Goal: Task Accomplishment & Management: Complete application form

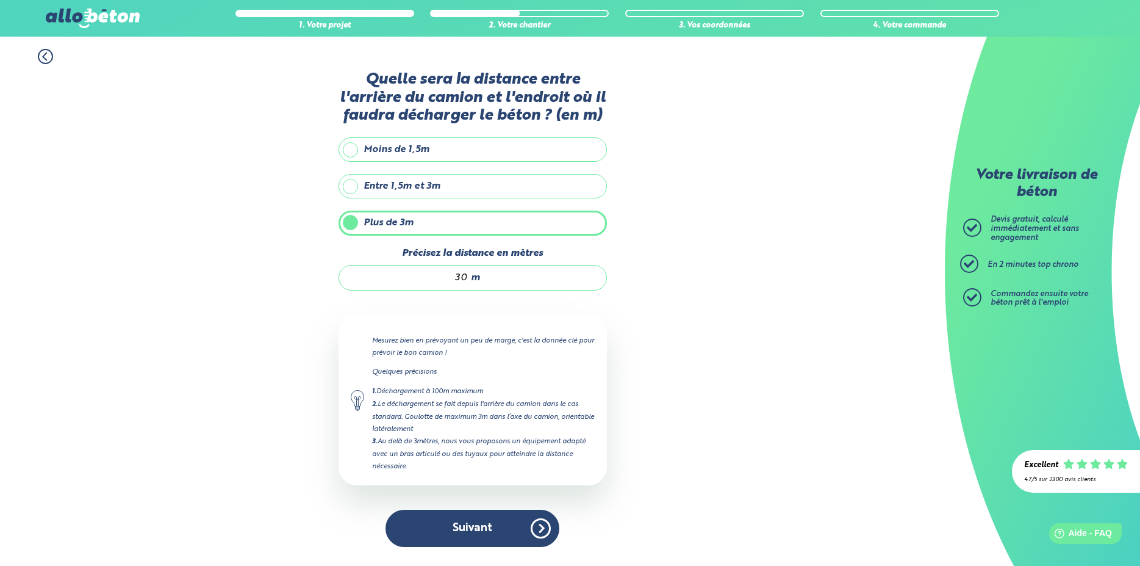
click at [521, 529] on button "Suivant" at bounding box center [473, 528] width 174 height 37
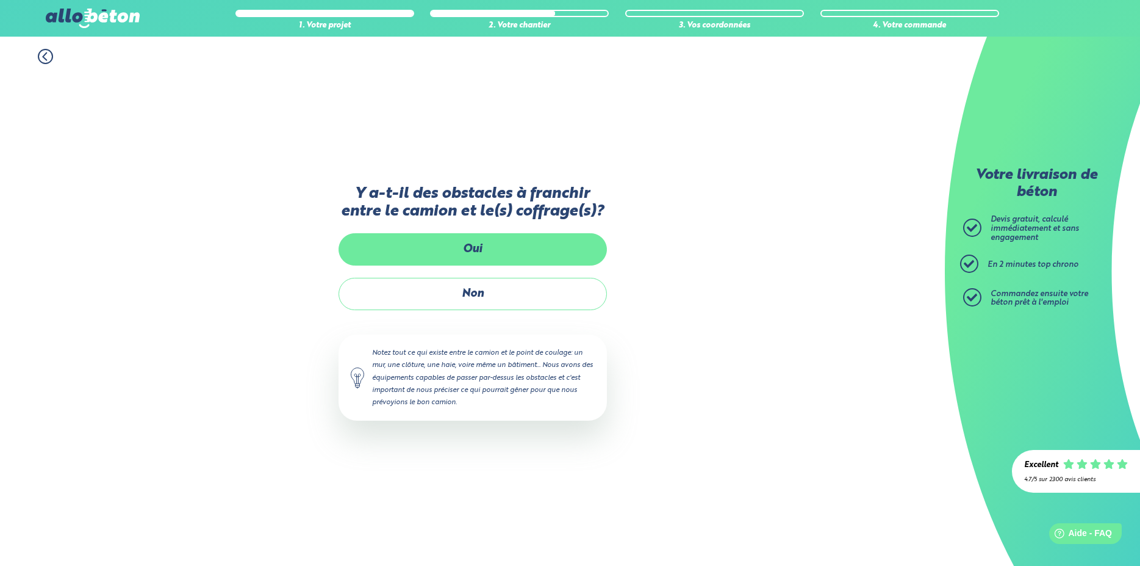
click at [478, 250] on label "Oui" at bounding box center [473, 249] width 268 height 32
click at [0, 0] on input "Oui" at bounding box center [0, 0] width 0 height 0
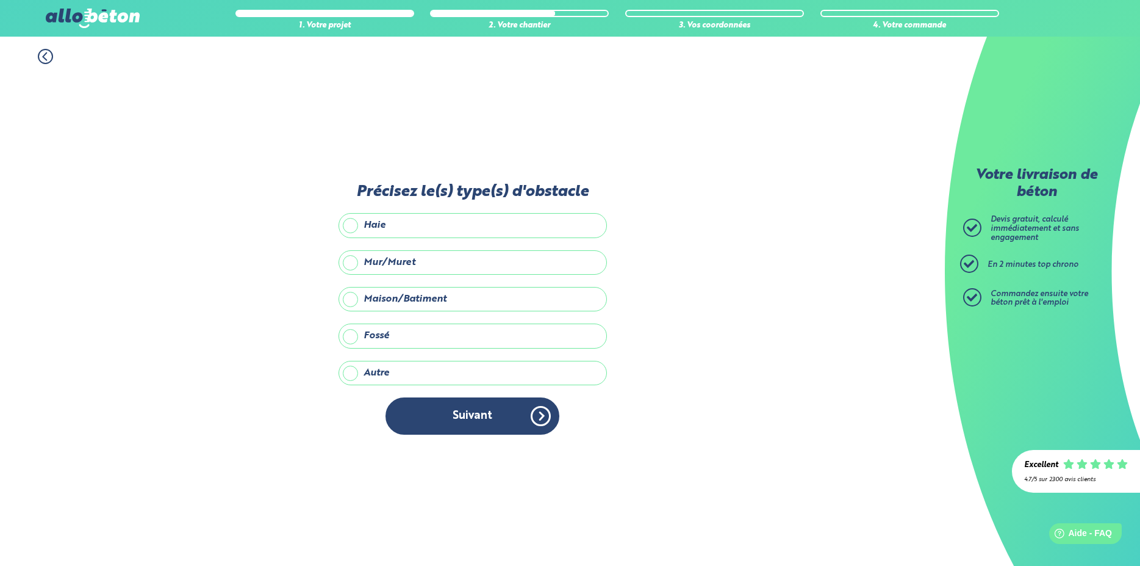
click at [351, 224] on label "Haie" at bounding box center [473, 225] width 268 height 24
click at [0, 0] on input "Haie" at bounding box center [0, 0] width 0 height 0
click at [350, 298] on label "Maison/Batiment" at bounding box center [473, 299] width 268 height 24
click at [0, 0] on input "Maison/Batiment" at bounding box center [0, 0] width 0 height 0
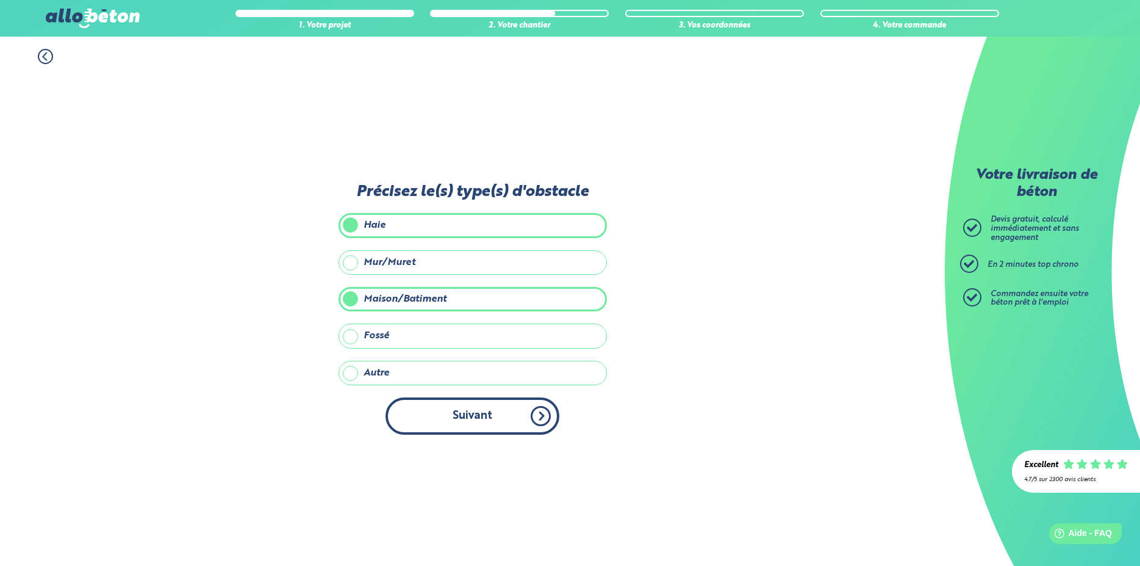
click at [467, 415] on button "Suivant" at bounding box center [473, 415] width 174 height 37
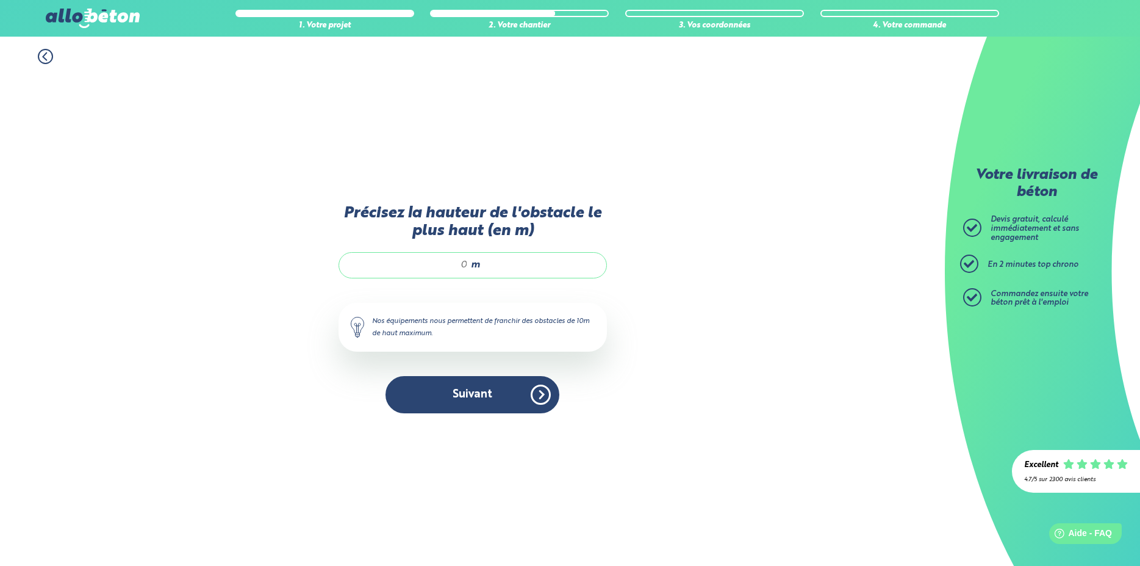
click at [48, 57] on icon at bounding box center [45, 56] width 15 height 15
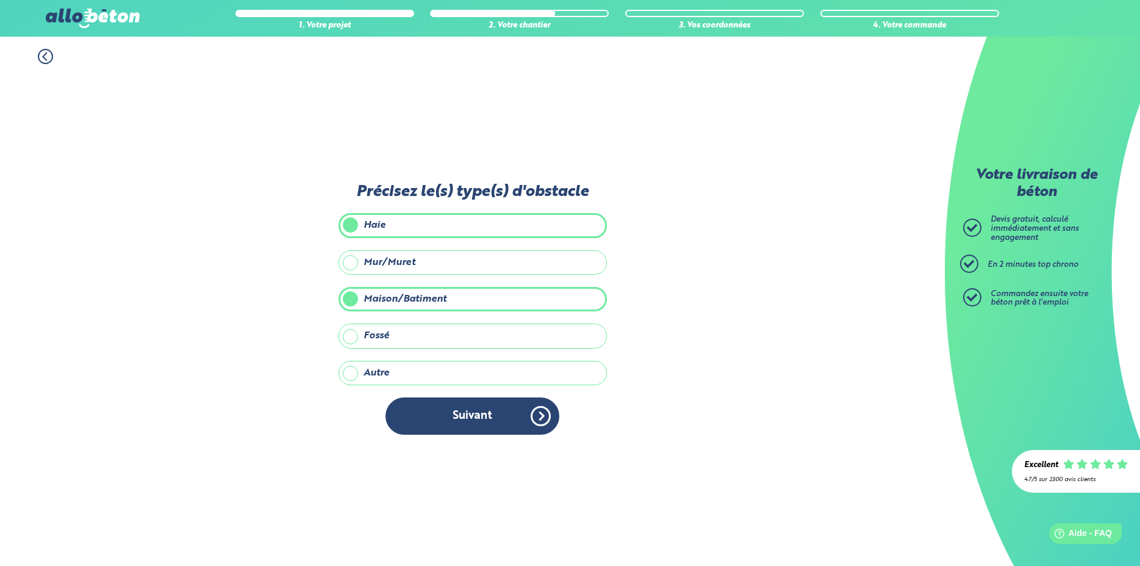
click at [353, 225] on label "Haie" at bounding box center [473, 225] width 268 height 24
click at [0, 0] on input "Haie" at bounding box center [0, 0] width 0 height 0
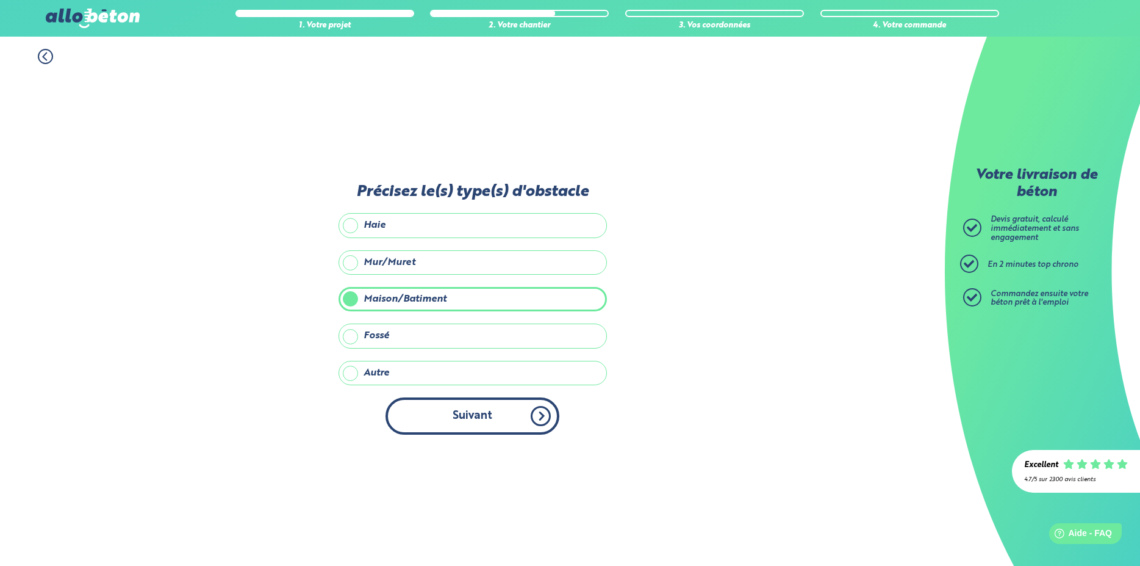
click at [477, 408] on button "Suivant" at bounding box center [473, 415] width 174 height 37
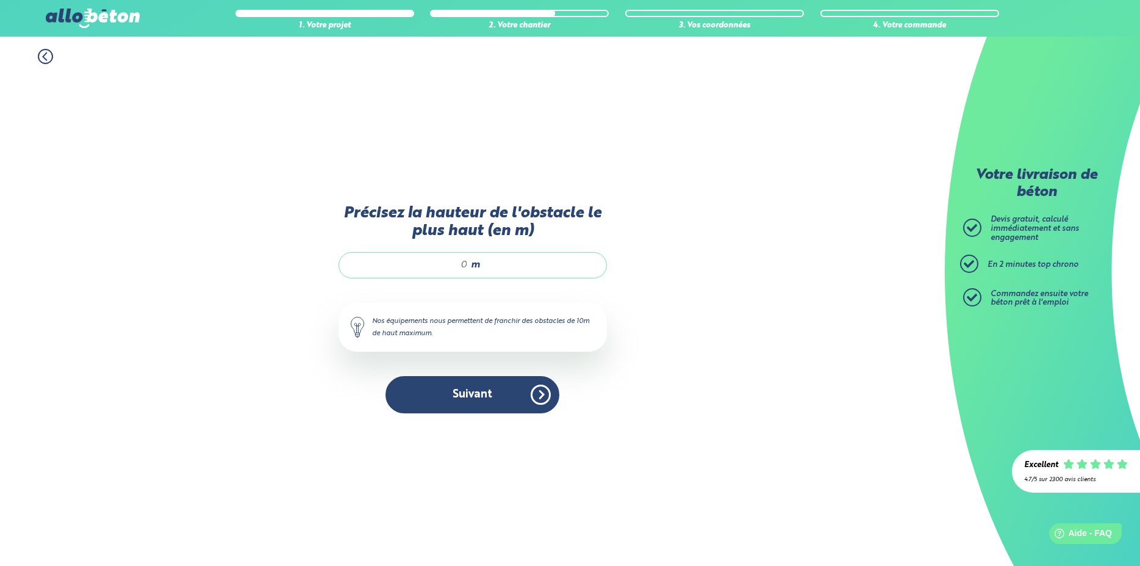
click at [469, 264] on div "m" at bounding box center [473, 265] width 268 height 26
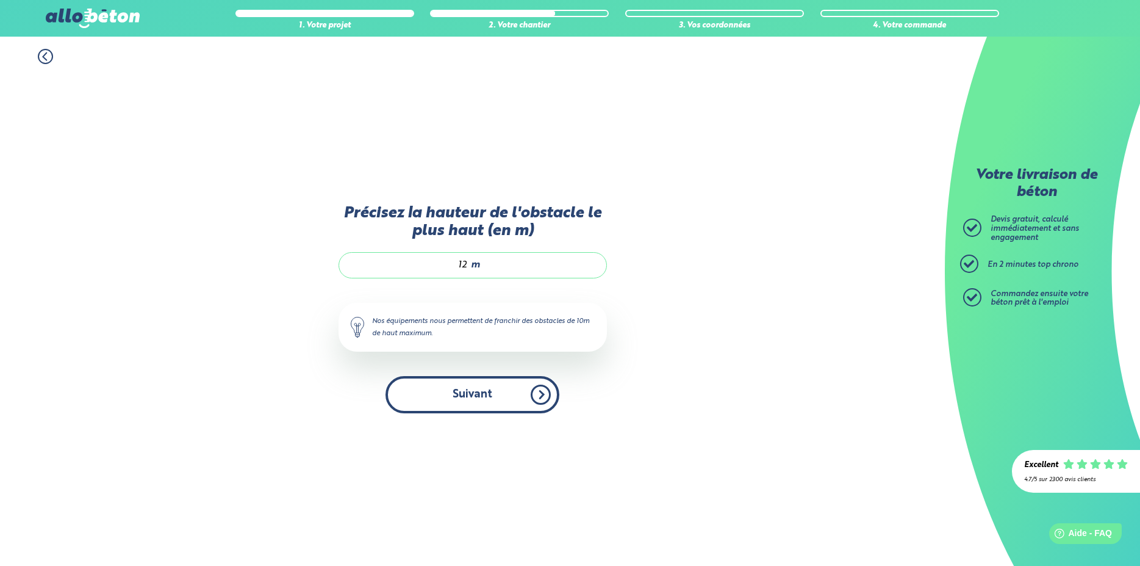
click at [490, 397] on button "Suivant" at bounding box center [473, 394] width 174 height 37
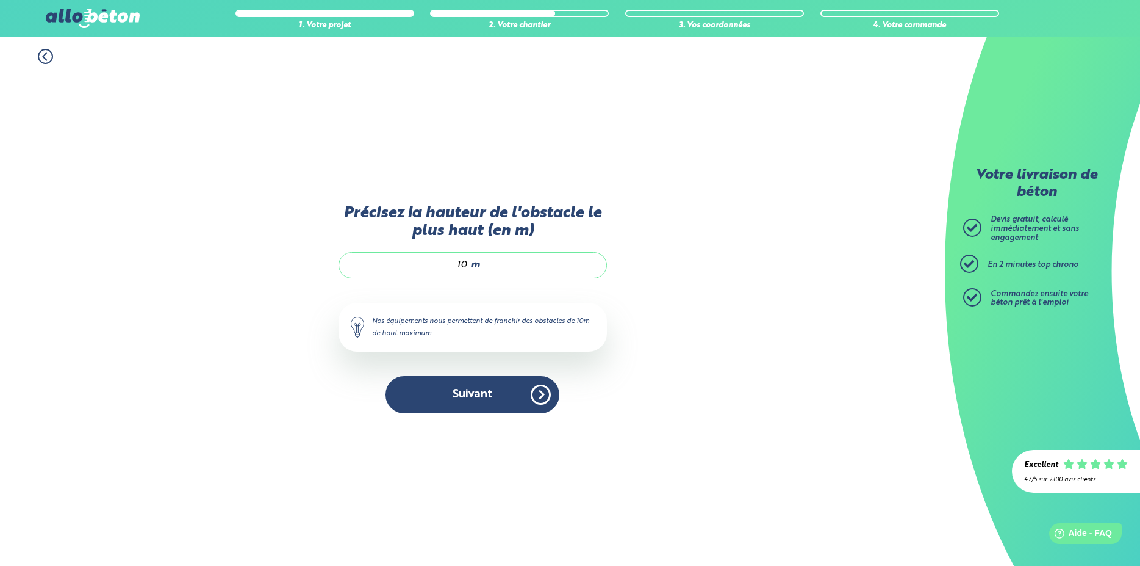
type input "1"
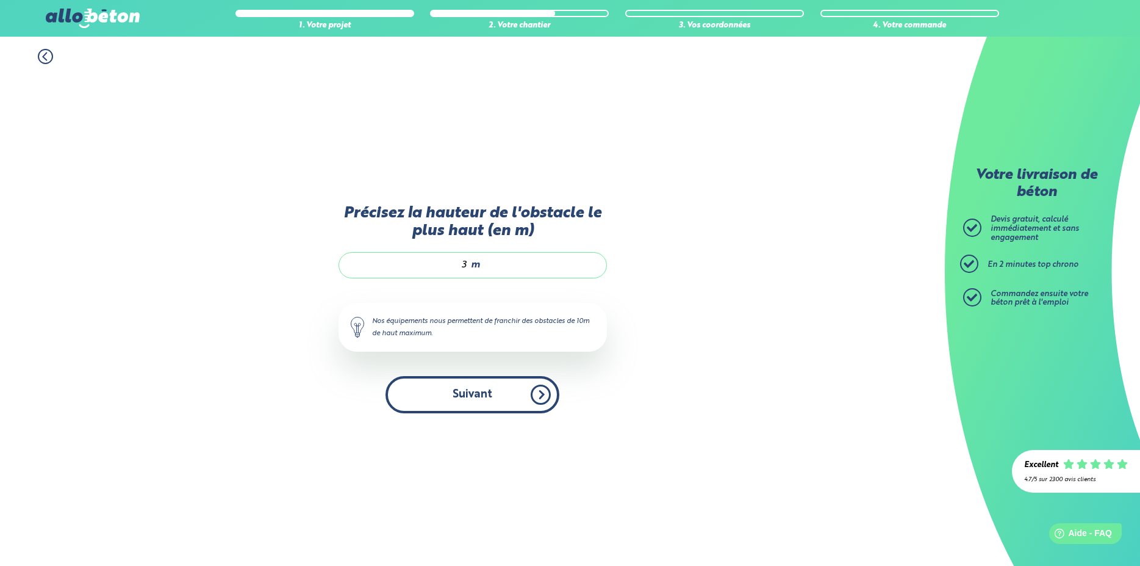
type input "3"
click at [502, 402] on button "Suivant" at bounding box center [473, 394] width 174 height 37
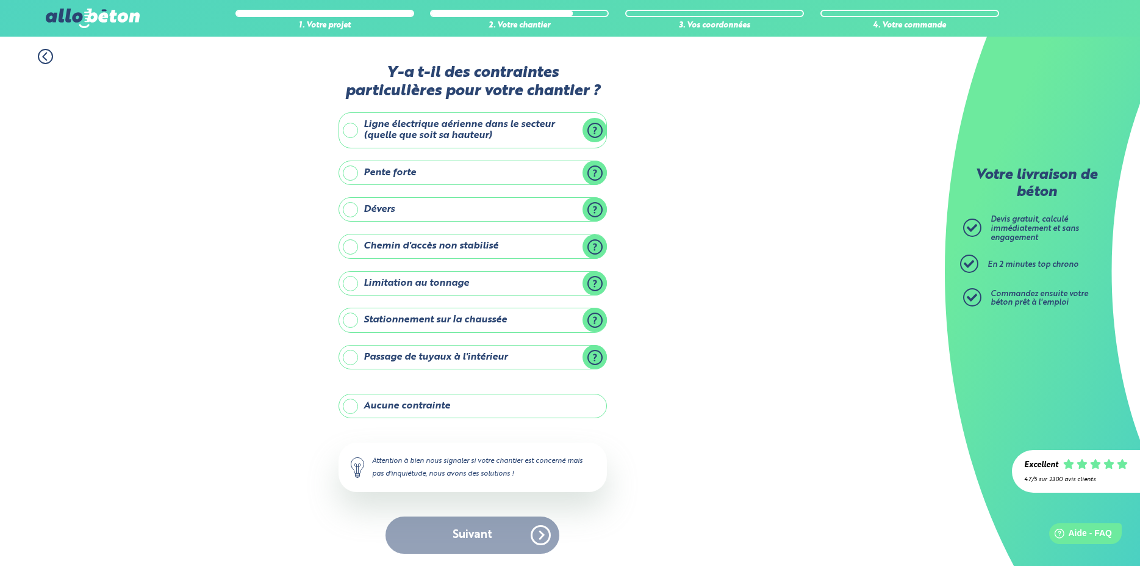
click at [351, 246] on label "Chemin d'accès non stabilisé" at bounding box center [473, 246] width 268 height 24
click at [0, 0] on input "Chemin d'accès non stabilisé" at bounding box center [0, 0] width 0 height 0
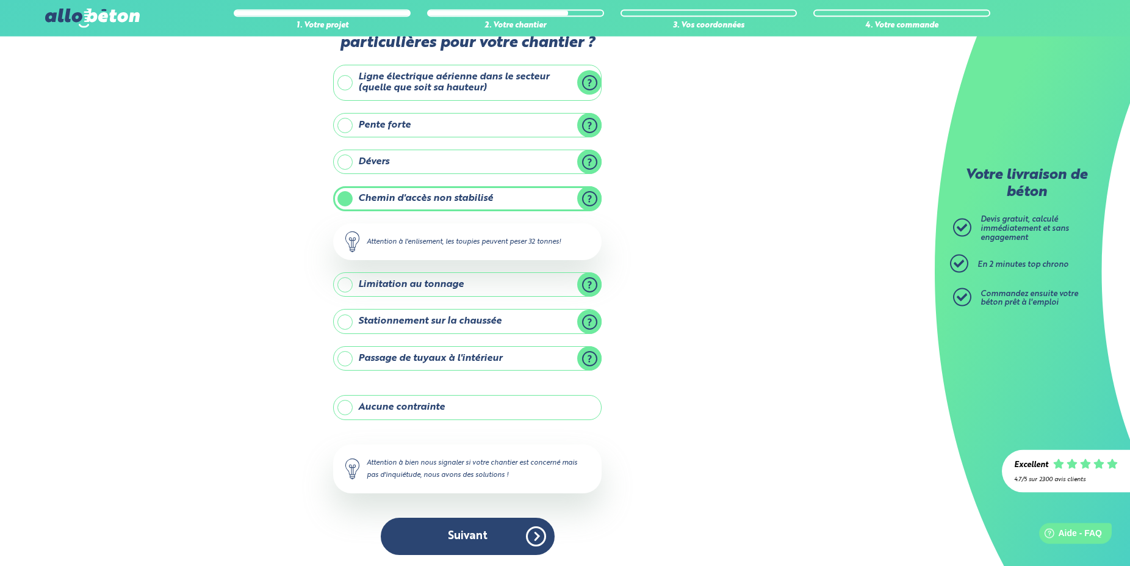
scroll to position [49, 0]
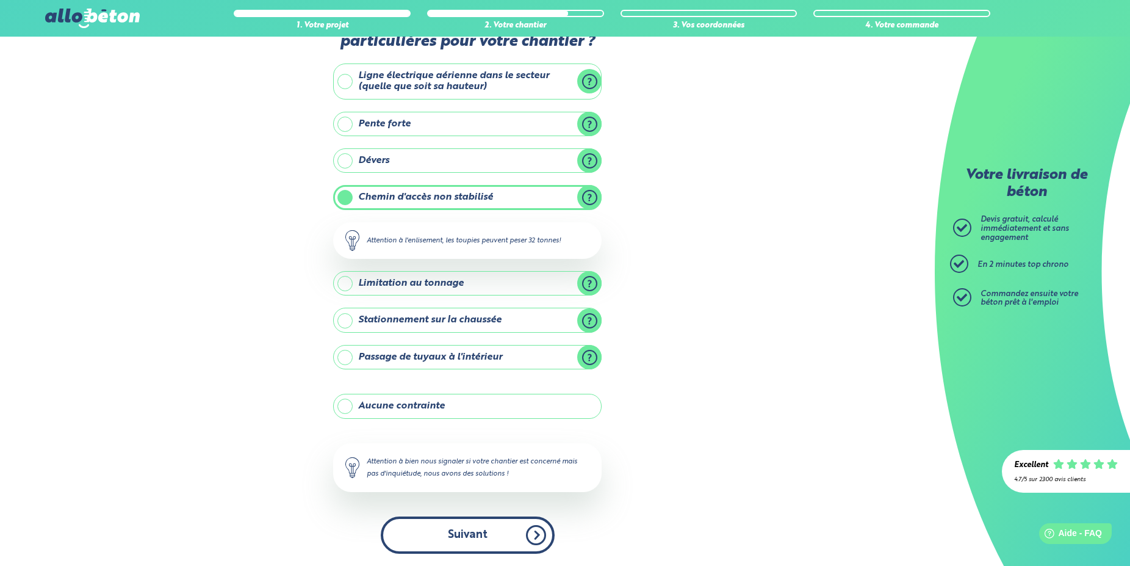
click at [467, 536] on button "Suivant" at bounding box center [468, 534] width 174 height 37
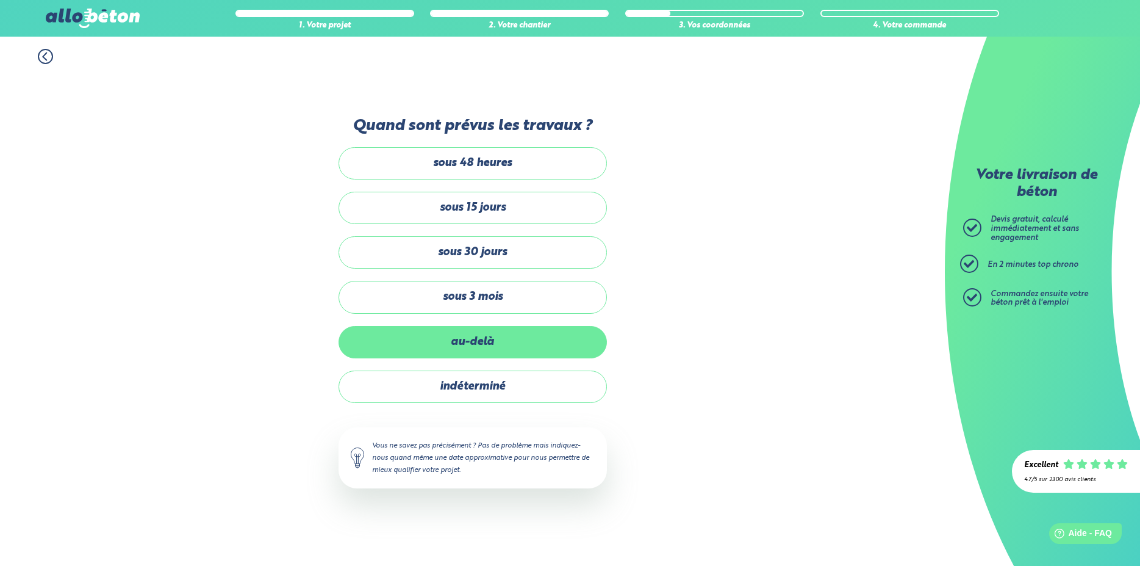
click at [470, 340] on label "au-delà" at bounding box center [473, 342] width 268 height 32
click at [0, 0] on input "au-delà" at bounding box center [0, 0] width 0 height 0
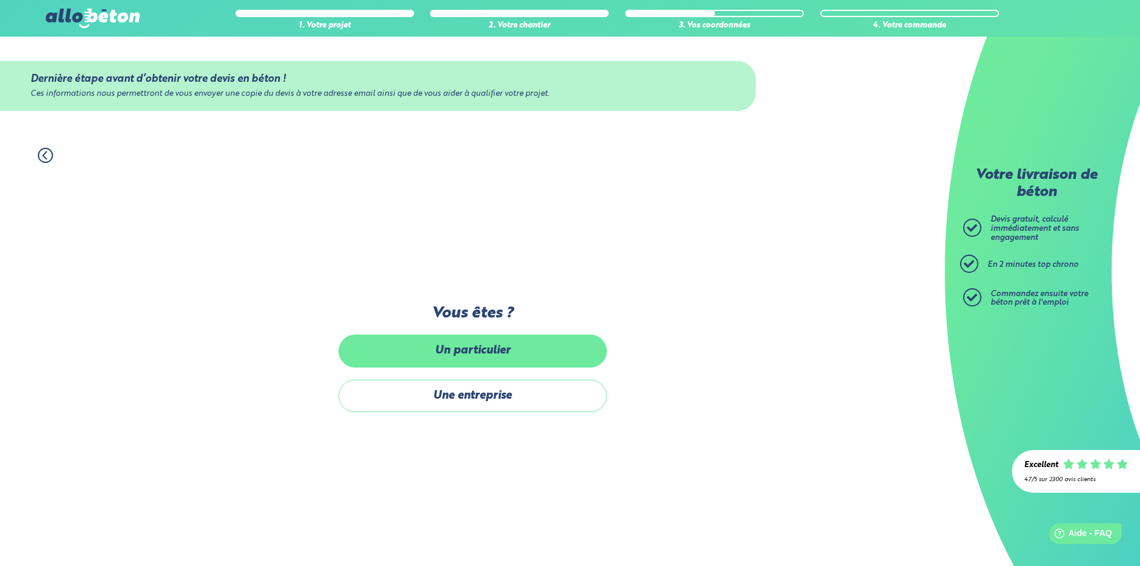
click at [499, 353] on label "Un particulier" at bounding box center [473, 350] width 268 height 32
click at [0, 0] on input "Un particulier" at bounding box center [0, 0] width 0 height 0
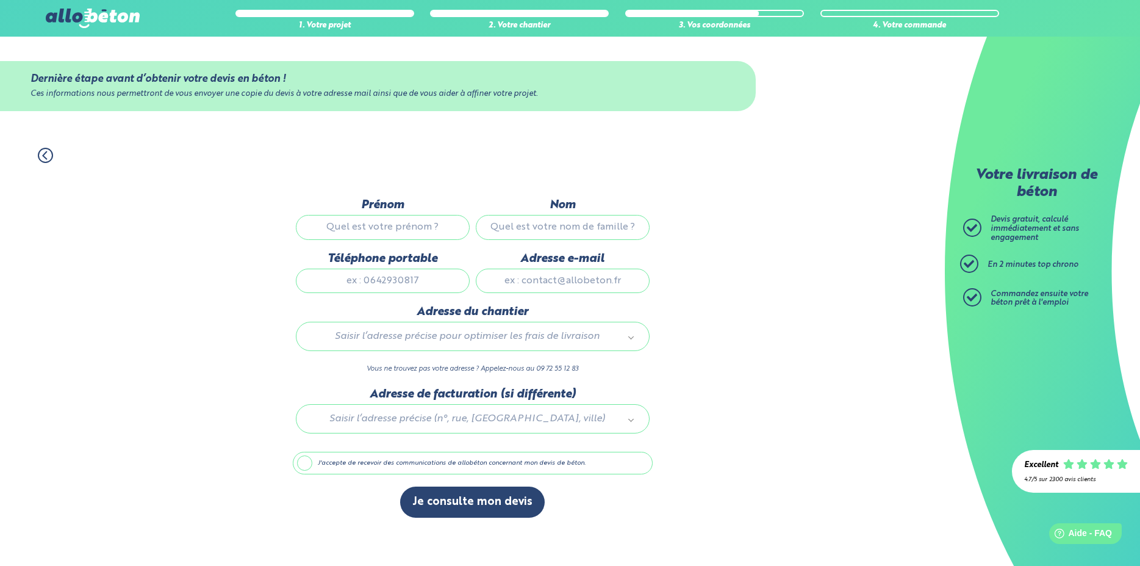
click at [404, 226] on input "Prénom" at bounding box center [383, 227] width 174 height 24
type input "[PERSON_NAME]"
type input "Fournier"
click at [367, 225] on input "[PERSON_NAME]" at bounding box center [383, 227] width 174 height 24
type input "[PERSON_NAME]"
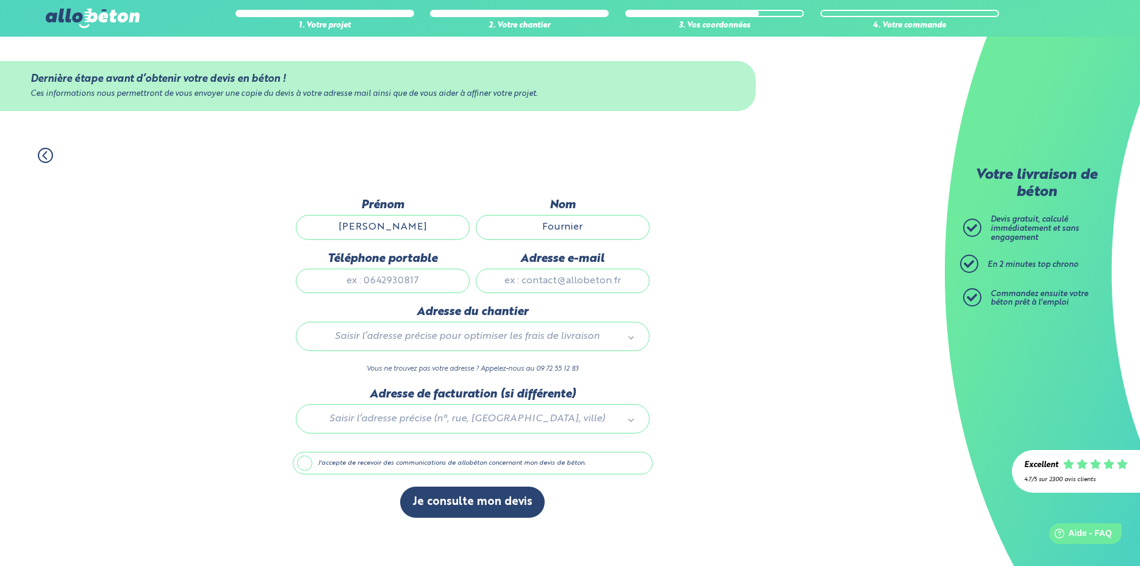
click at [403, 285] on input "Téléphone portable" at bounding box center [383, 280] width 174 height 24
type input "0662243429"
click at [597, 286] on input "Adresse e-mail" at bounding box center [563, 280] width 174 height 24
type input "[EMAIL_ADDRESS][DOMAIN_NAME]"
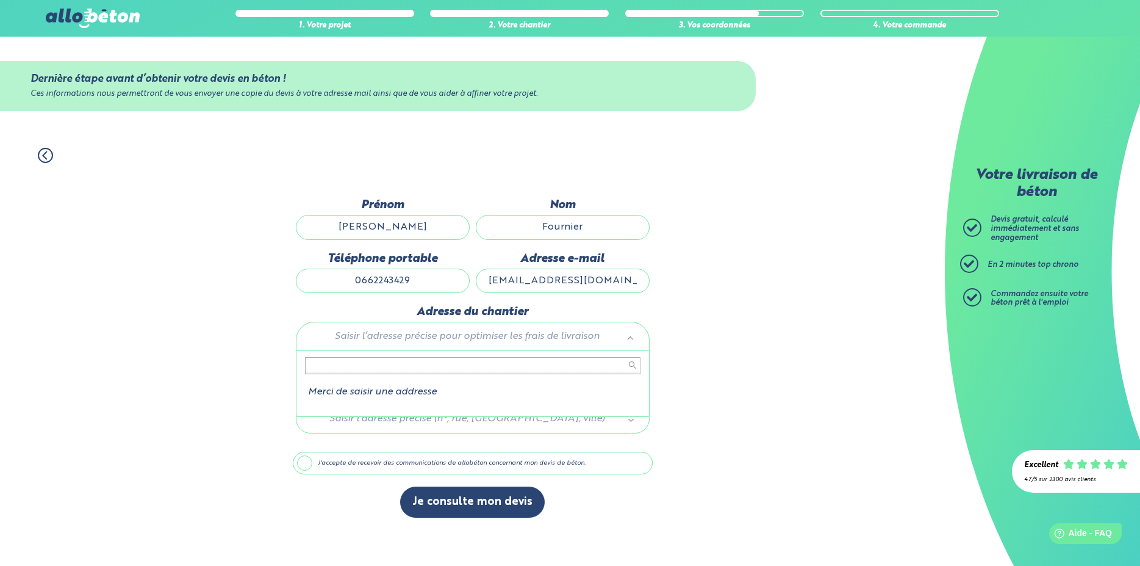
click at [615, 338] on body "09 72 55 12 83 Conseils et Appel Gratuits nos produits le béton prêt à l'emploi…" at bounding box center [570, 283] width 1140 height 566
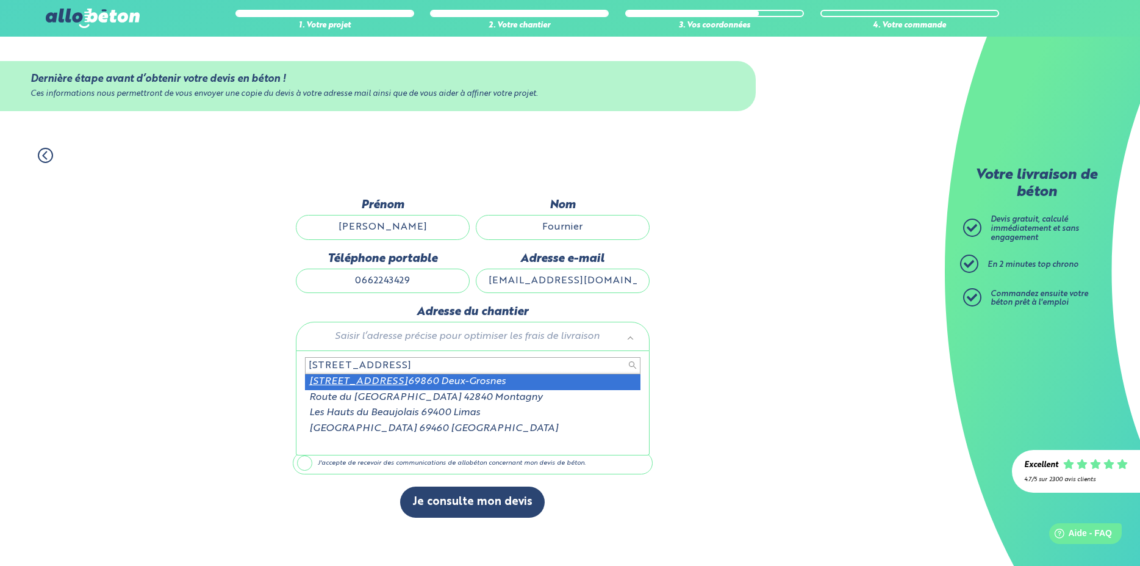
type input "[STREET_ADDRESS]"
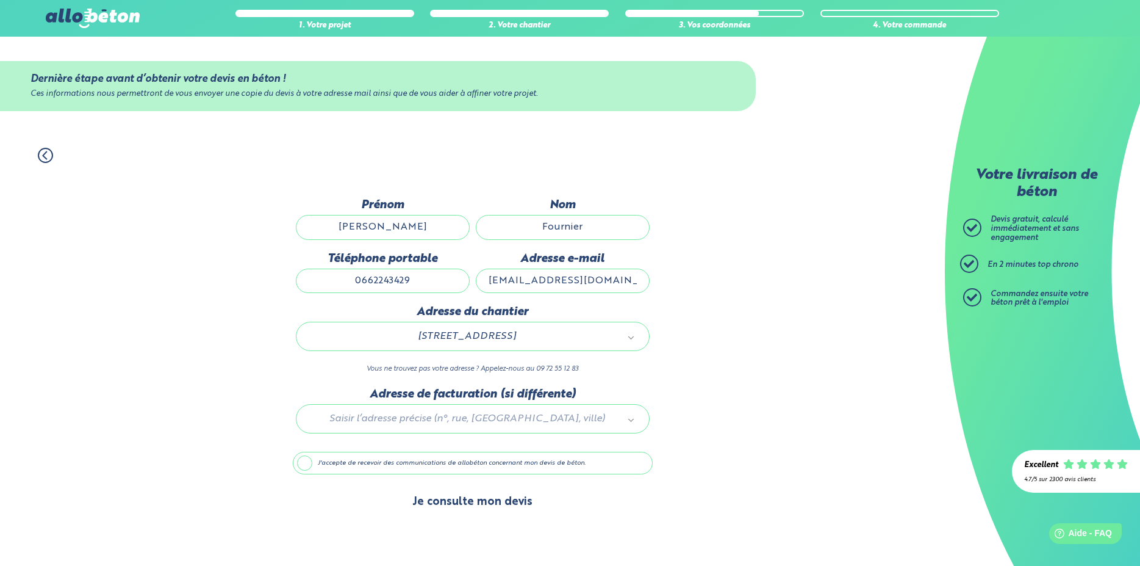
click at [483, 506] on button "Je consulte mon devis" at bounding box center [472, 501] width 145 height 31
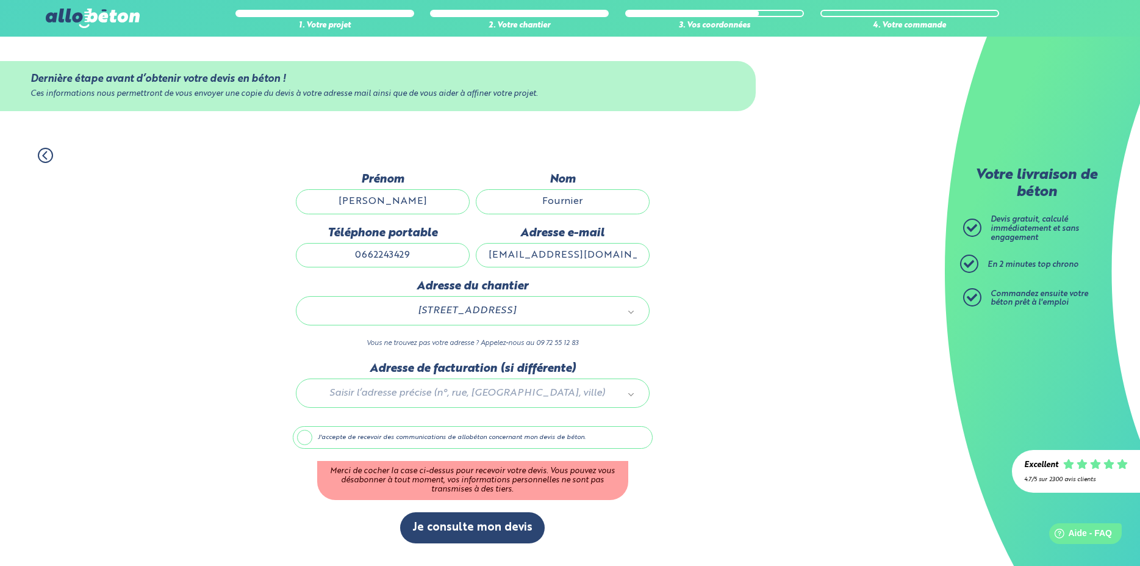
click at [304, 437] on label "J'accepte de recevoir des communications de allobéton concernant mon devis de b…" at bounding box center [473, 437] width 360 height 23
click at [0, 0] on input "J'accepte de recevoir des communications de allobéton concernant mon devis de b…" at bounding box center [0, 0] width 0 height 0
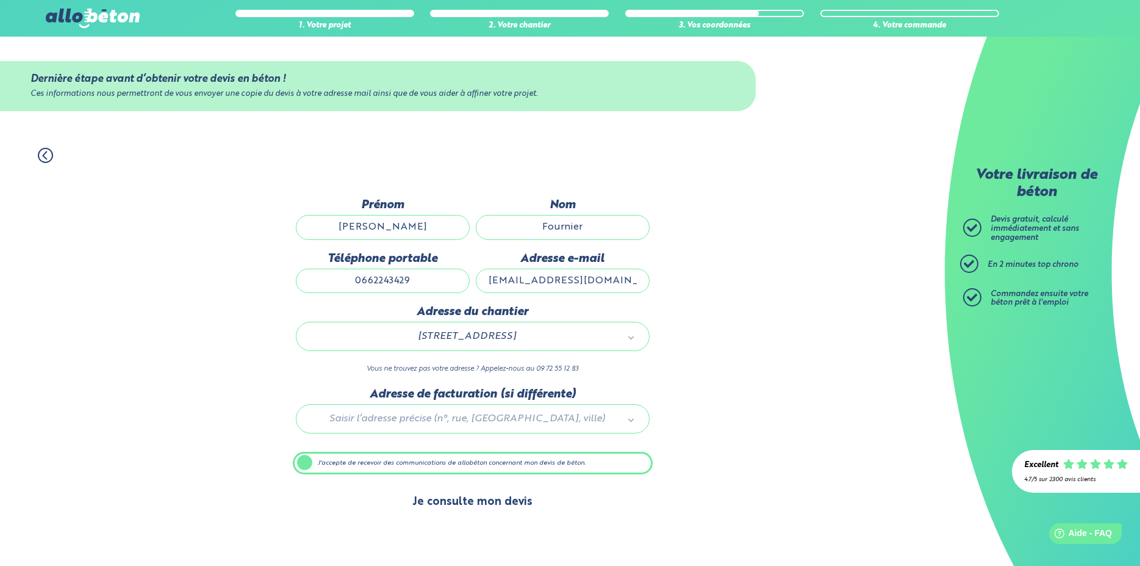
click at [500, 508] on button "Je consulte mon devis" at bounding box center [472, 501] width 145 height 31
